Goal: Register for event/course

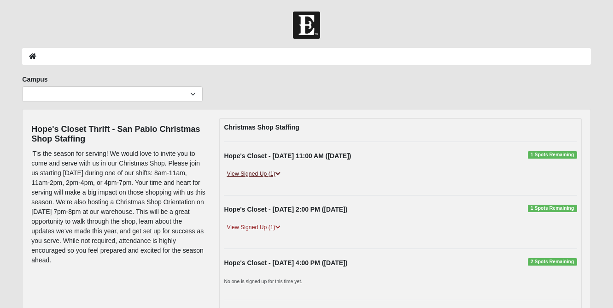
click at [247, 171] on link "View Signed Up (1)" at bounding box center [253, 174] width 59 height 10
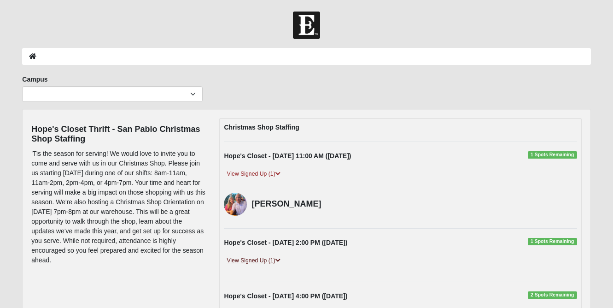
click at [256, 260] on link "View Signed Up (1)" at bounding box center [253, 261] width 59 height 10
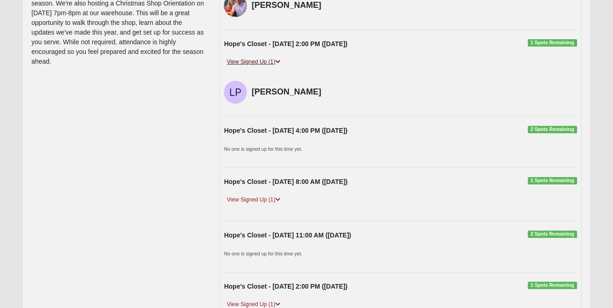
scroll to position [212, 0]
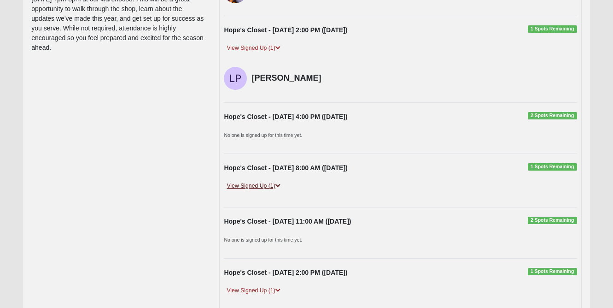
click at [267, 182] on link "View Signed Up (1)" at bounding box center [253, 186] width 59 height 10
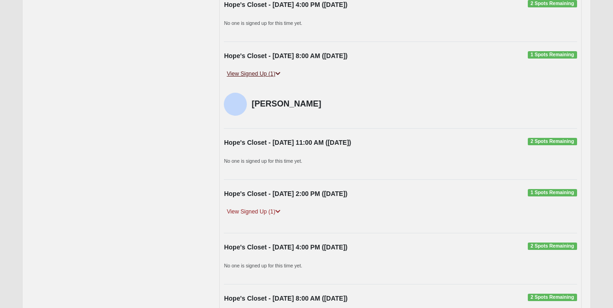
scroll to position [340, 0]
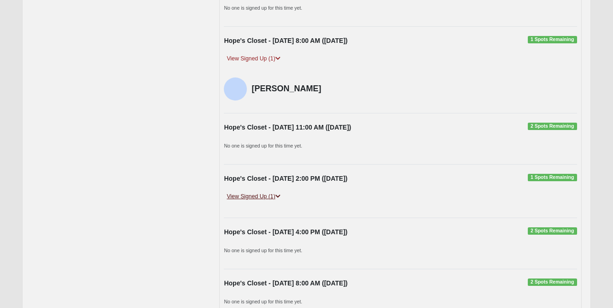
click at [265, 193] on link "View Signed Up (1)" at bounding box center [253, 197] width 59 height 10
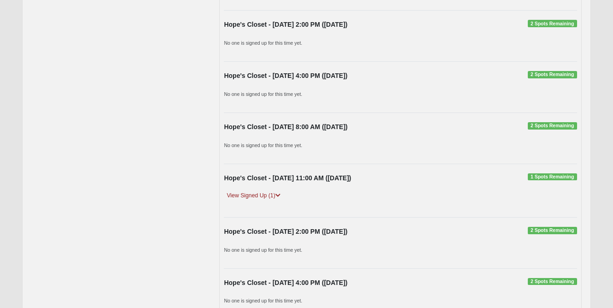
scroll to position [736, 0]
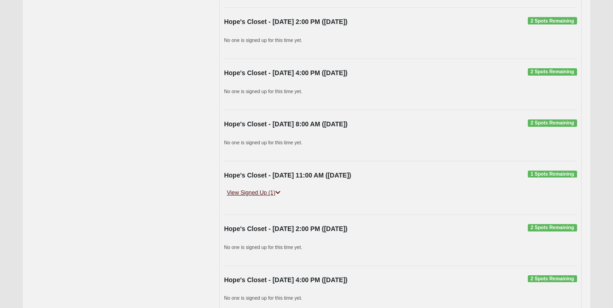
click at [265, 188] on link "View Signed Up (1)" at bounding box center [253, 193] width 59 height 10
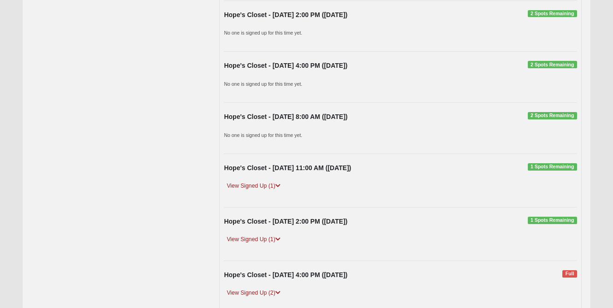
scroll to position [1202, 0]
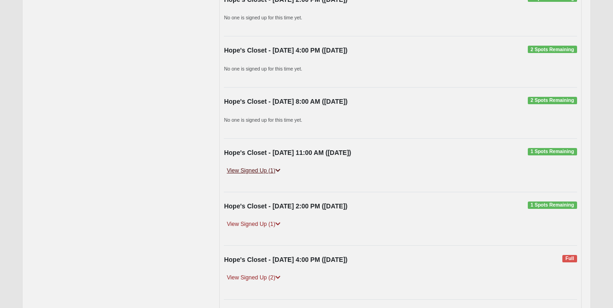
click at [266, 168] on link "View Signed Up (1)" at bounding box center [253, 171] width 59 height 10
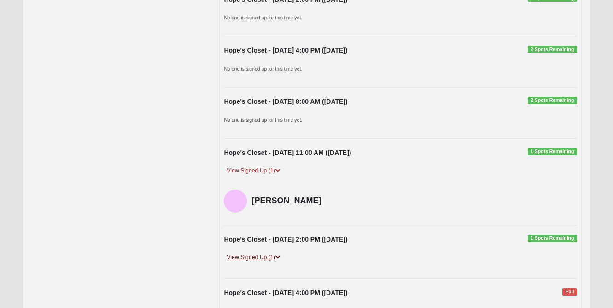
click at [245, 253] on link "View Signed Up (1)" at bounding box center [253, 258] width 59 height 10
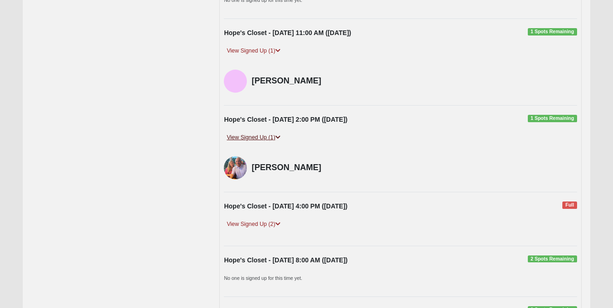
scroll to position [1329, 0]
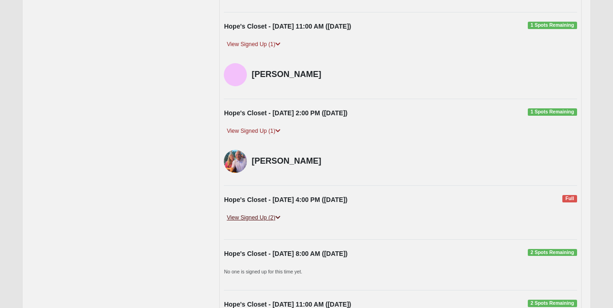
click at [256, 213] on link "View Signed Up (2)" at bounding box center [253, 218] width 59 height 10
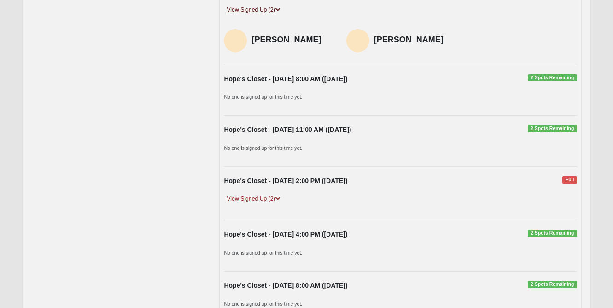
scroll to position [1537, 0]
click at [258, 195] on link "View Signed Up (2)" at bounding box center [253, 199] width 59 height 10
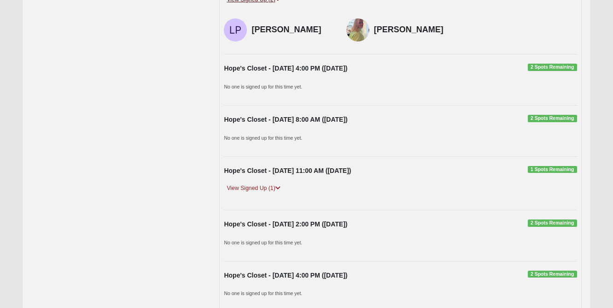
scroll to position [1741, 0]
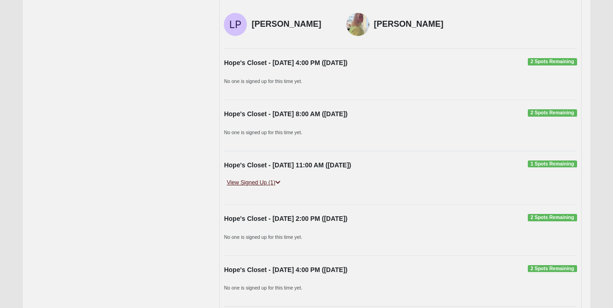
click at [258, 178] on link "View Signed Up (1)" at bounding box center [253, 183] width 59 height 10
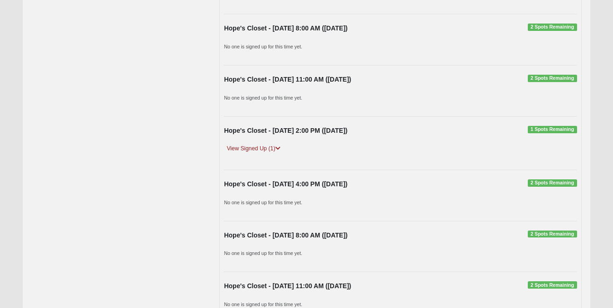
scroll to position [2077, 0]
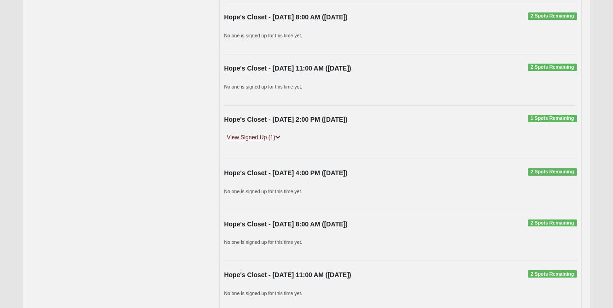
click at [271, 138] on link "View Signed Up (1)" at bounding box center [253, 138] width 59 height 10
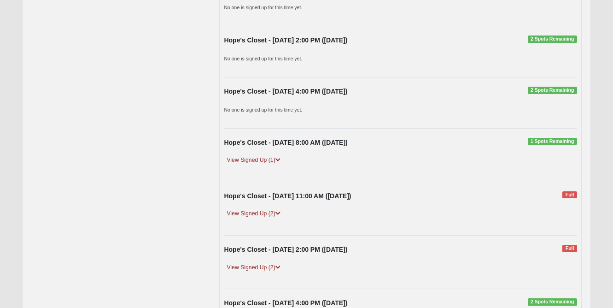
scroll to position [2609, 0]
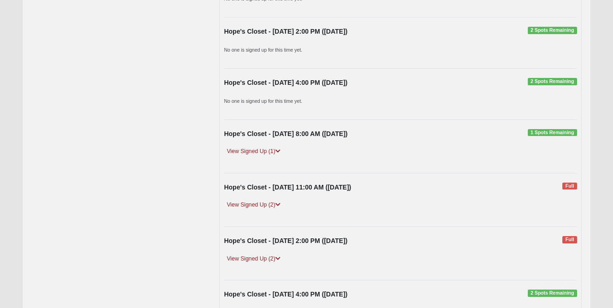
click at [267, 142] on div "Hope's Closet - 10/28/2025 8:00 AM (10/28/2025) 1 Spots Remaining View Signed U…" at bounding box center [400, 146] width 367 height 35
click at [266, 147] on link "View Signed Up (1)" at bounding box center [253, 152] width 59 height 10
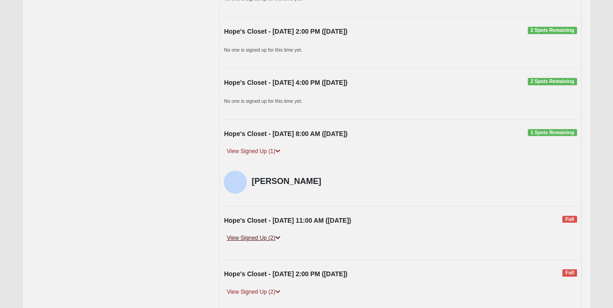
click at [255, 238] on link "View Signed Up (2)" at bounding box center [253, 238] width 59 height 10
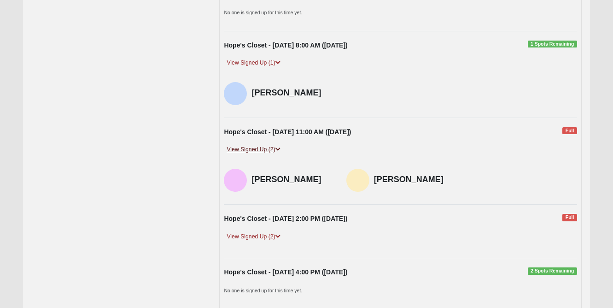
scroll to position [2700, 0]
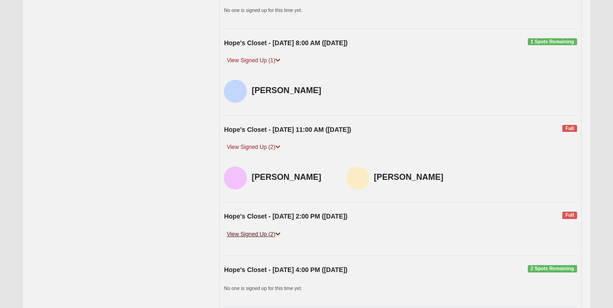
click at [257, 229] on link "View Signed Up (2)" at bounding box center [253, 234] width 59 height 10
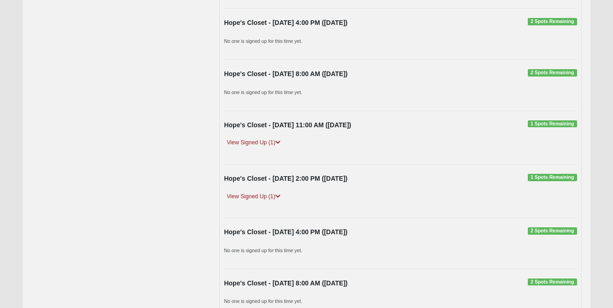
scroll to position [3010, 0]
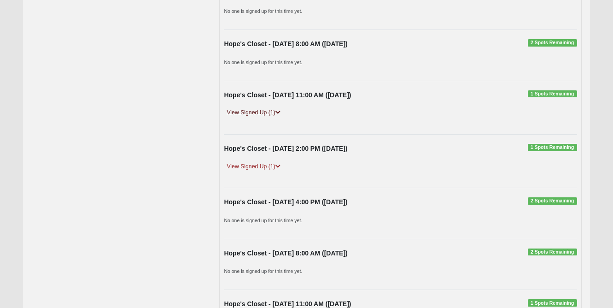
click at [270, 109] on link "View Signed Up (1)" at bounding box center [253, 113] width 59 height 10
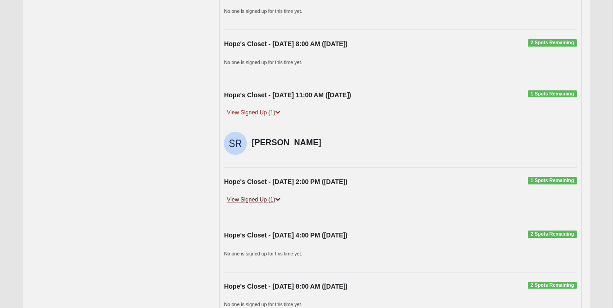
click at [261, 195] on link "View Signed Up (1)" at bounding box center [253, 200] width 59 height 10
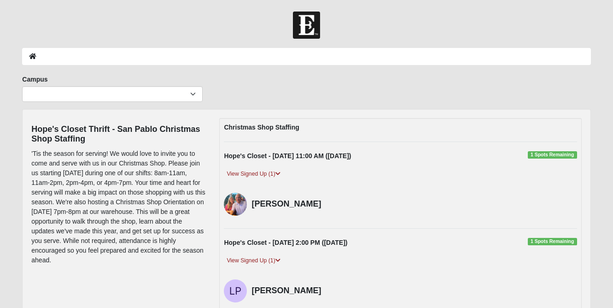
scroll to position [0, 0]
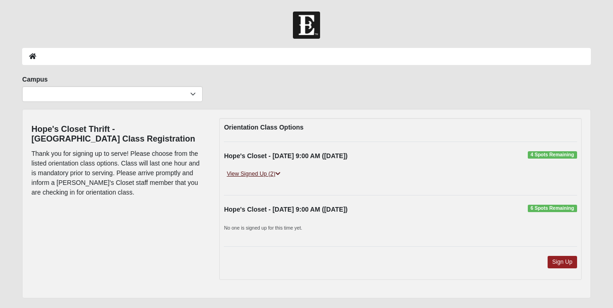
click at [270, 173] on link "View Signed Up (2)" at bounding box center [253, 174] width 59 height 10
